Goal: Information Seeking & Learning: Learn about a topic

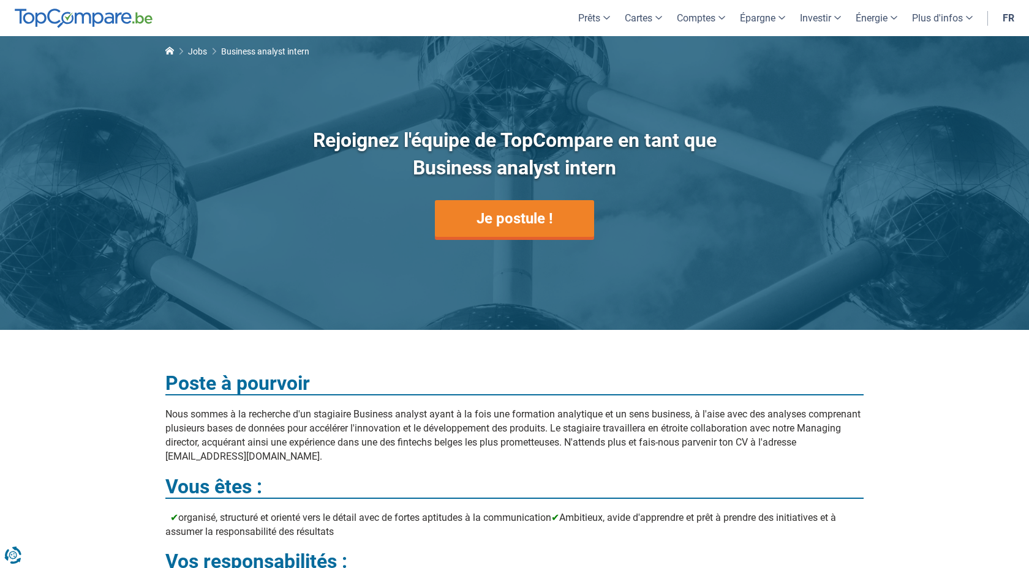
drag, startPoint x: 81, startPoint y: 372, endPoint x: 91, endPoint y: 385, distance: 15.3
